Goal: Find specific page/section: Find specific page/section

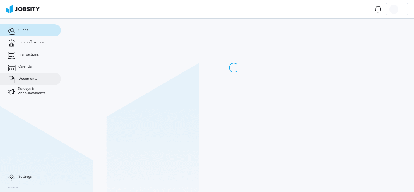
click at [40, 77] on link "Documents" at bounding box center [30, 79] width 61 height 12
click at [32, 77] on span "Documents" at bounding box center [27, 79] width 19 height 4
